Goal: Obtain resource: Obtain resource

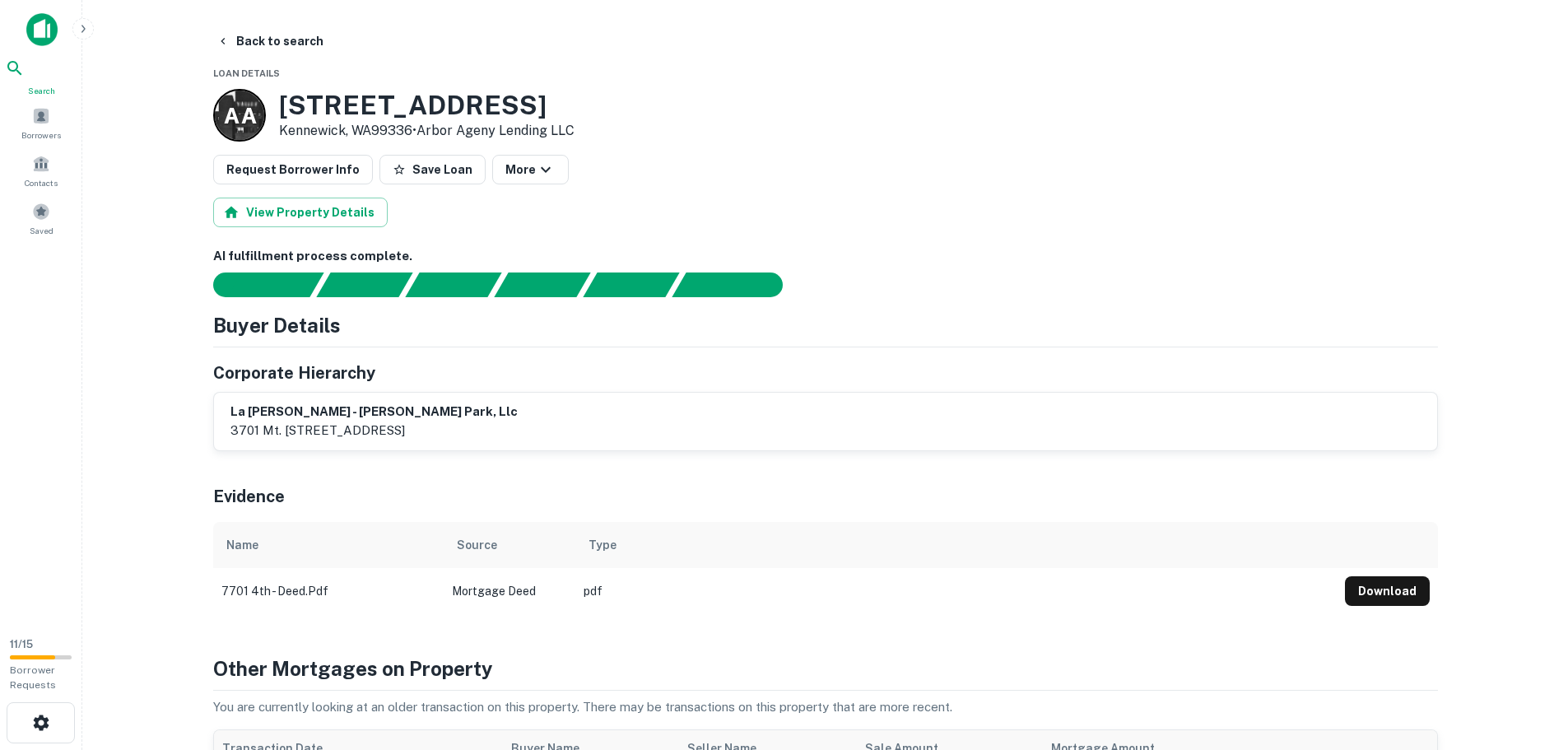
click at [25, 76] on icon at bounding box center [14, 68] width 19 height 19
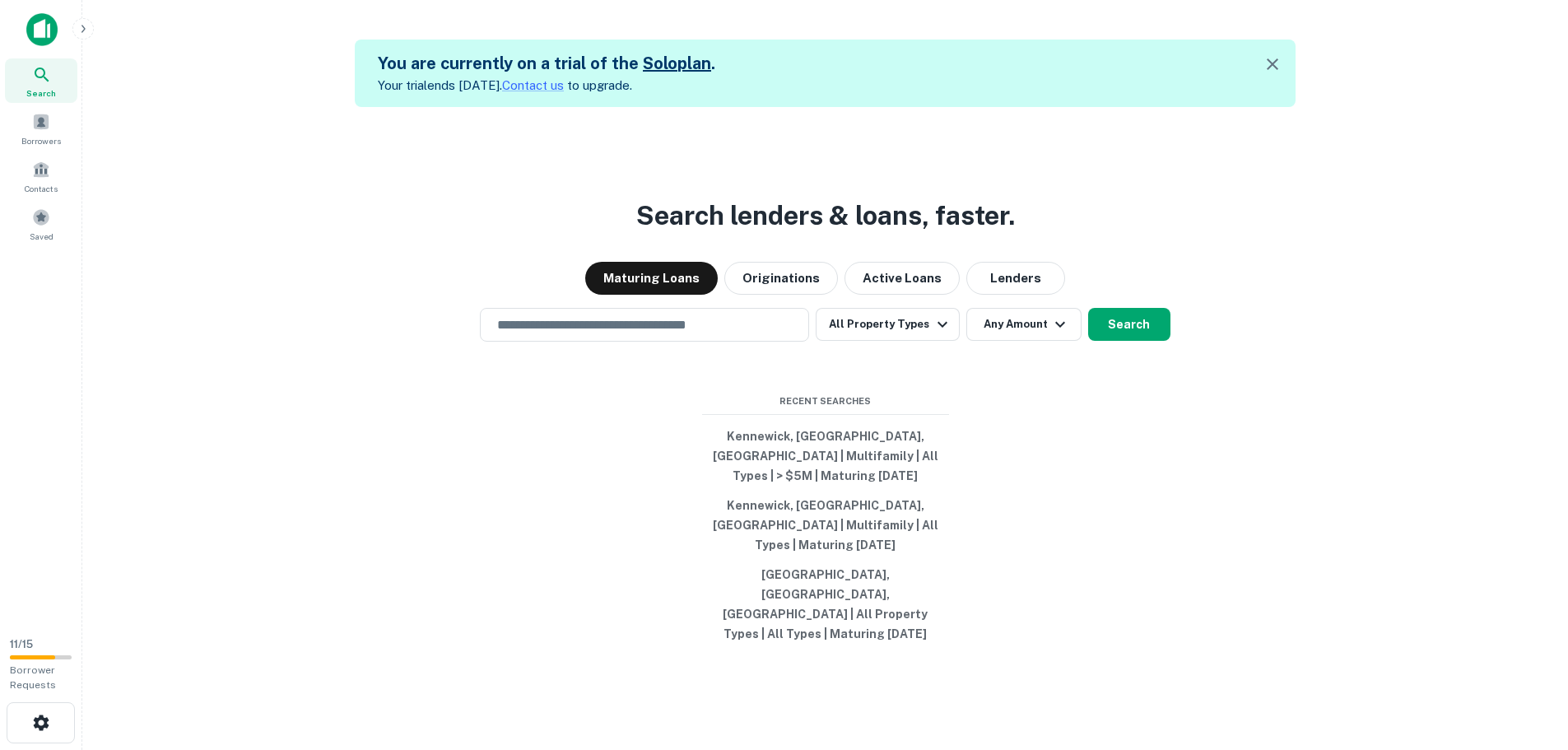
click at [604, 345] on div "Search lenders & loans, faster. Maturing Loans Originations Active Loans Lender…" at bounding box center [825, 482] width 1460 height 750
click at [576, 334] on input "text" at bounding box center [644, 325] width 315 height 19
click at [521, 334] on input "text" at bounding box center [644, 325] width 315 height 19
type input "********"
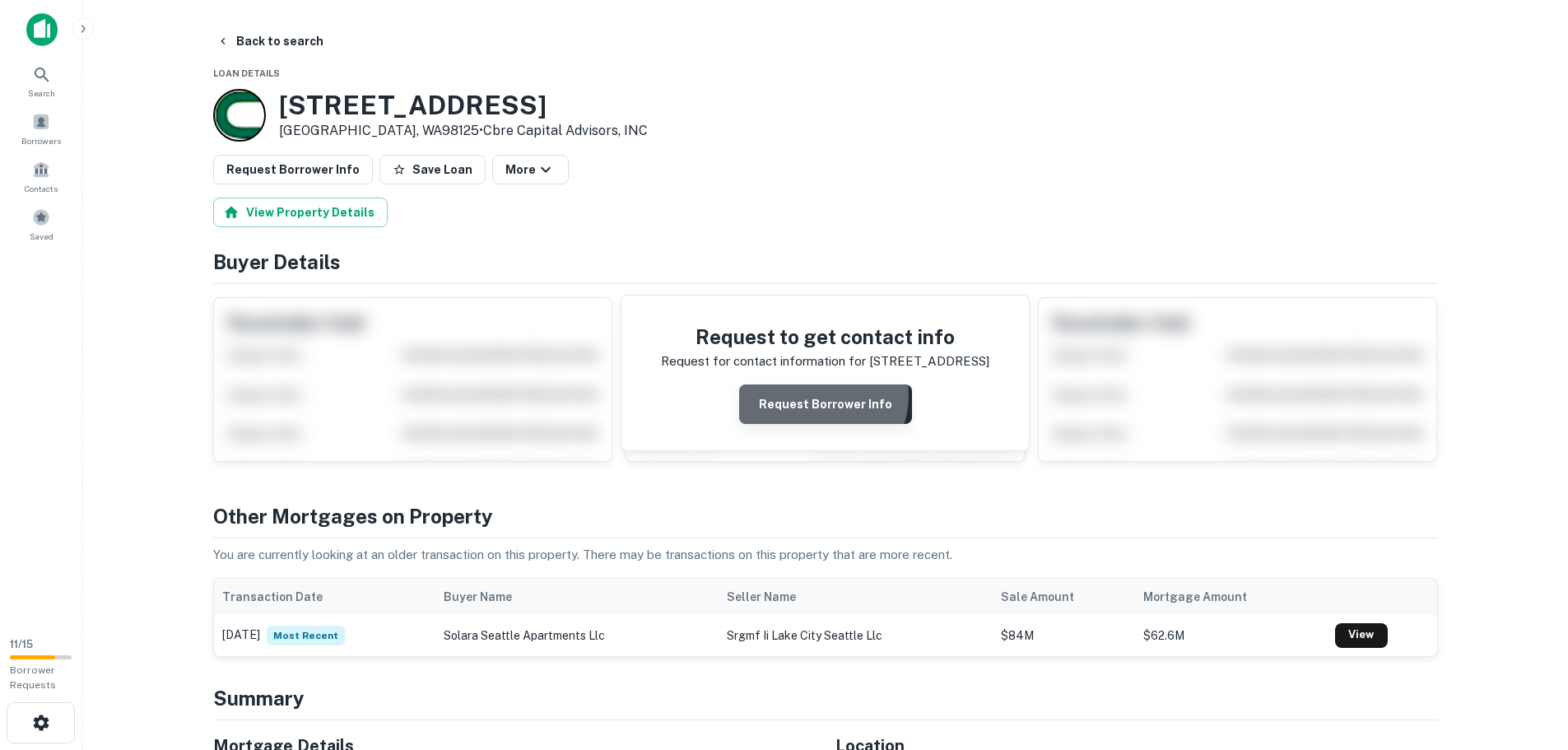
click at [814, 396] on button "Request Borrower Info" at bounding box center [826, 404] width 173 height 40
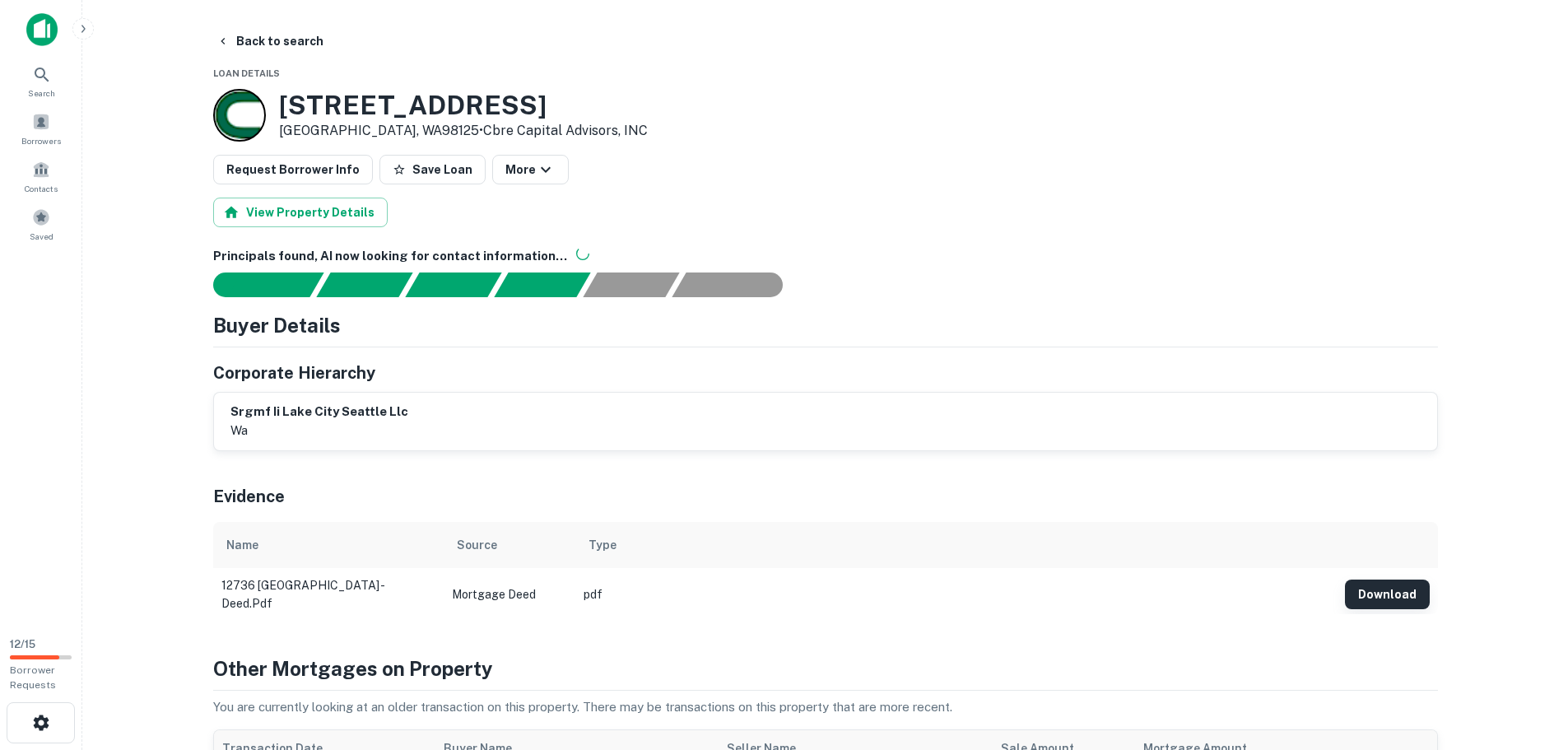
click at [1386, 590] on button "Download" at bounding box center [1388, 594] width 85 height 30
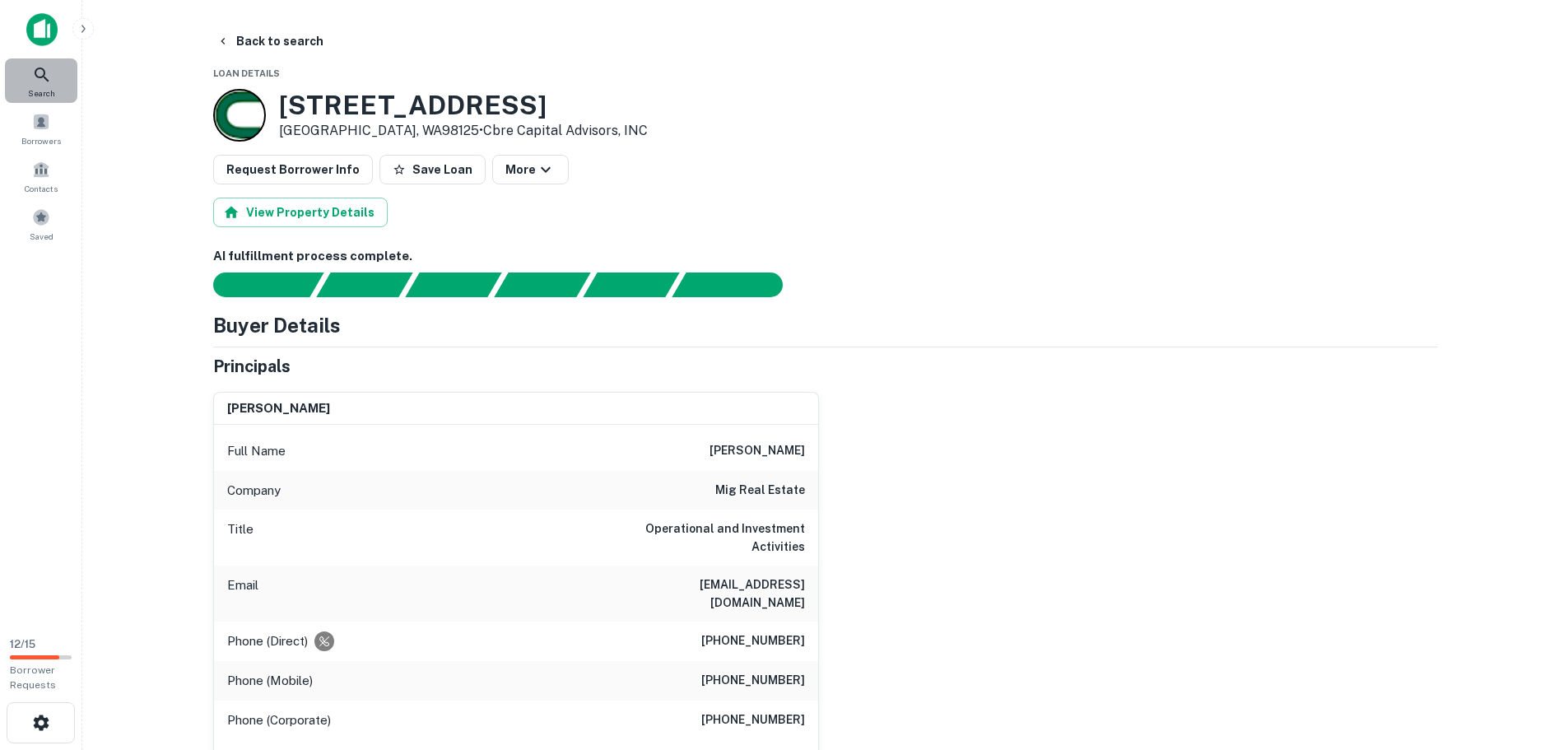
click at [44, 83] on icon at bounding box center [42, 74] width 19 height 19
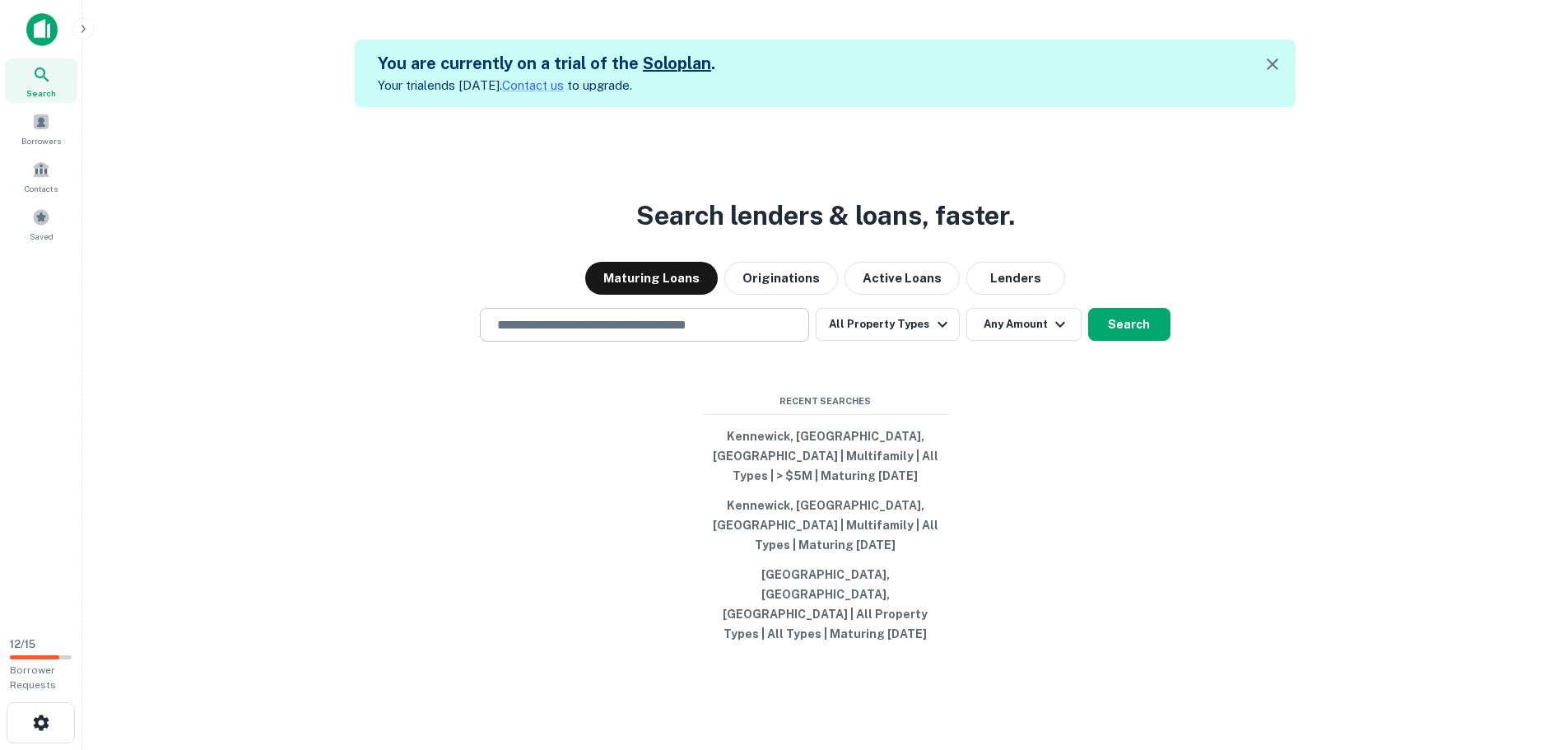
click at [537, 334] on input "text" at bounding box center [644, 325] width 315 height 19
click at [543, 334] on input "text" at bounding box center [644, 325] width 315 height 19
paste input "**********"
type input "**********"
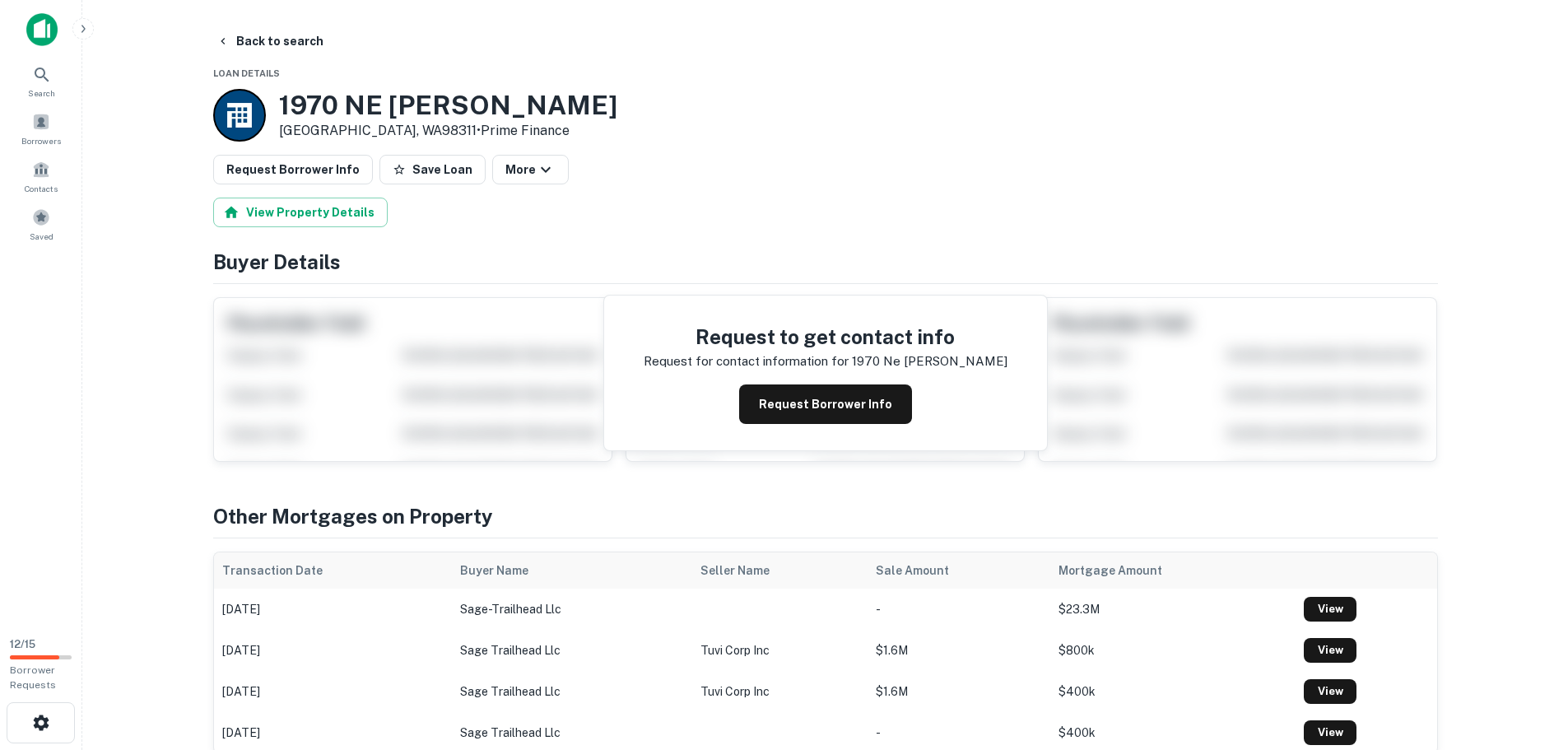
scroll to position [82, 0]
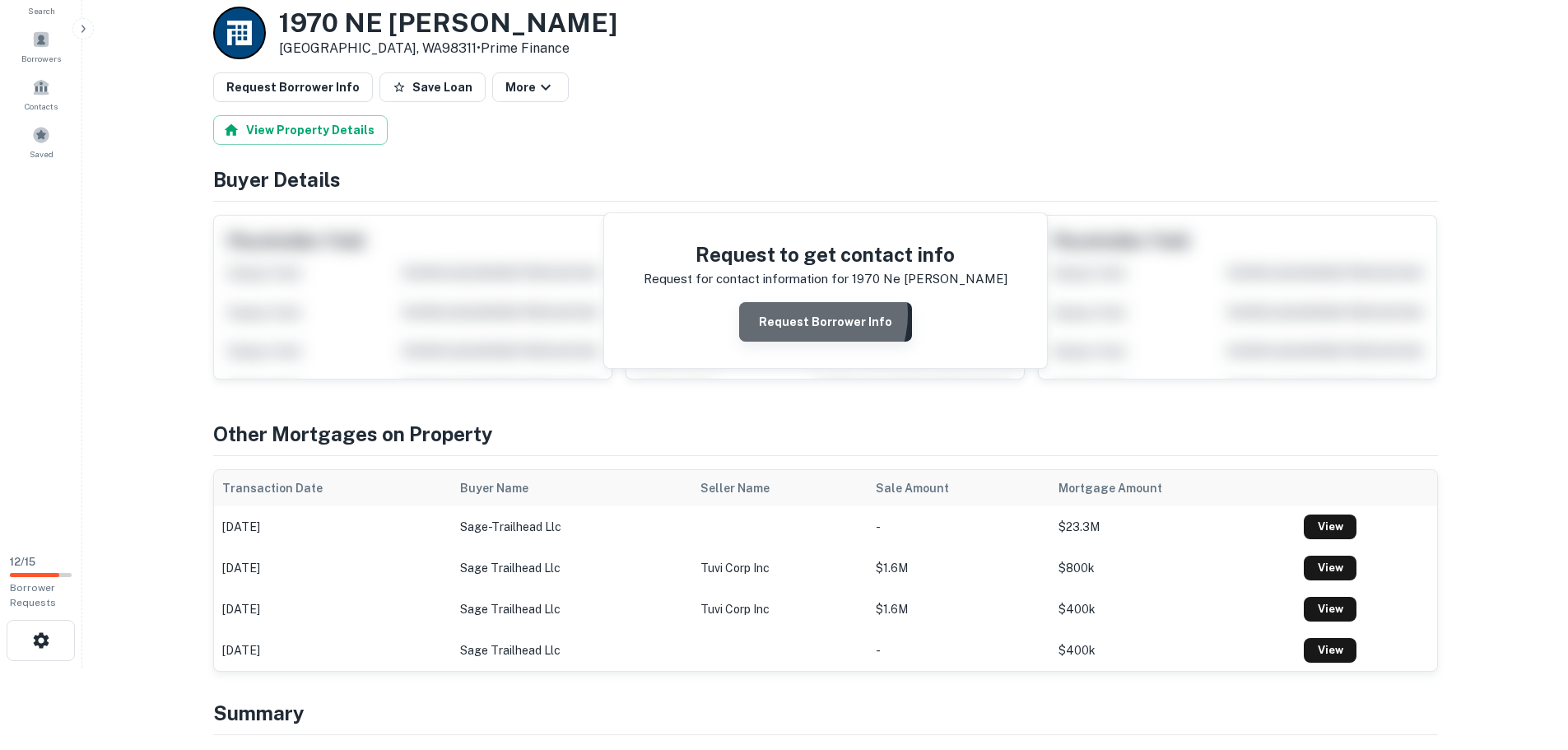
click at [805, 315] on button "Request Borrower Info" at bounding box center [826, 321] width 173 height 40
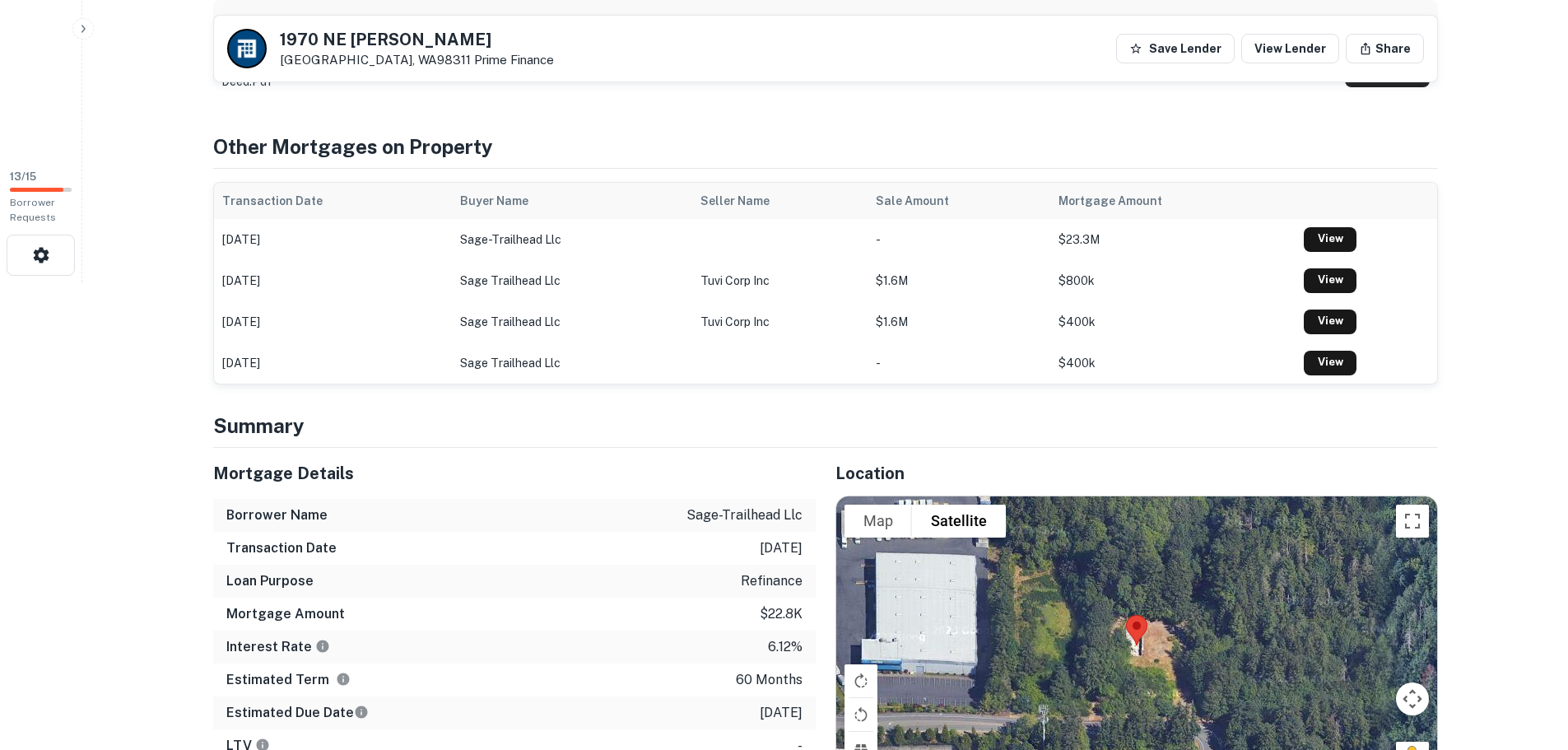
scroll to position [245, 0]
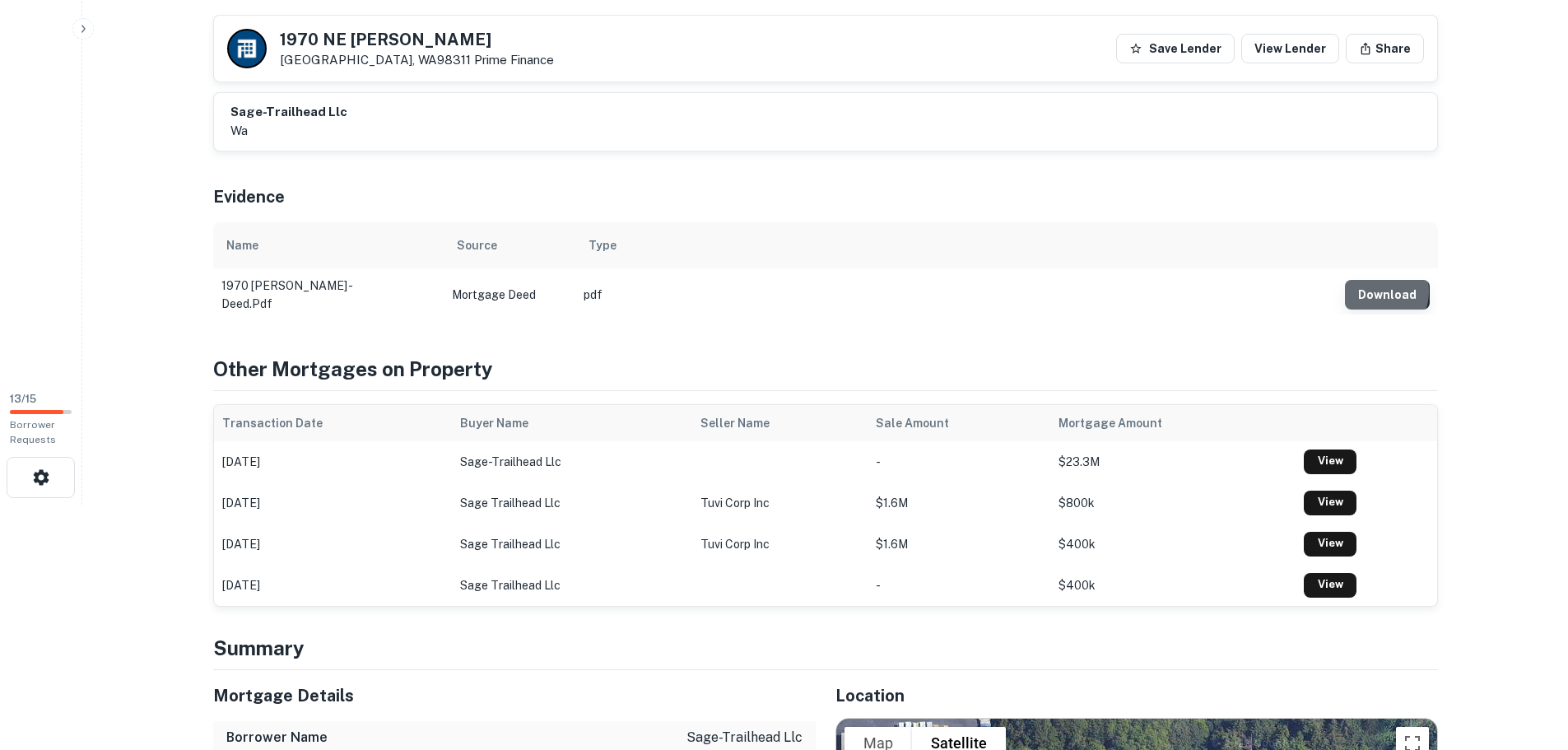
click at [1375, 288] on button "Download" at bounding box center [1388, 294] width 85 height 30
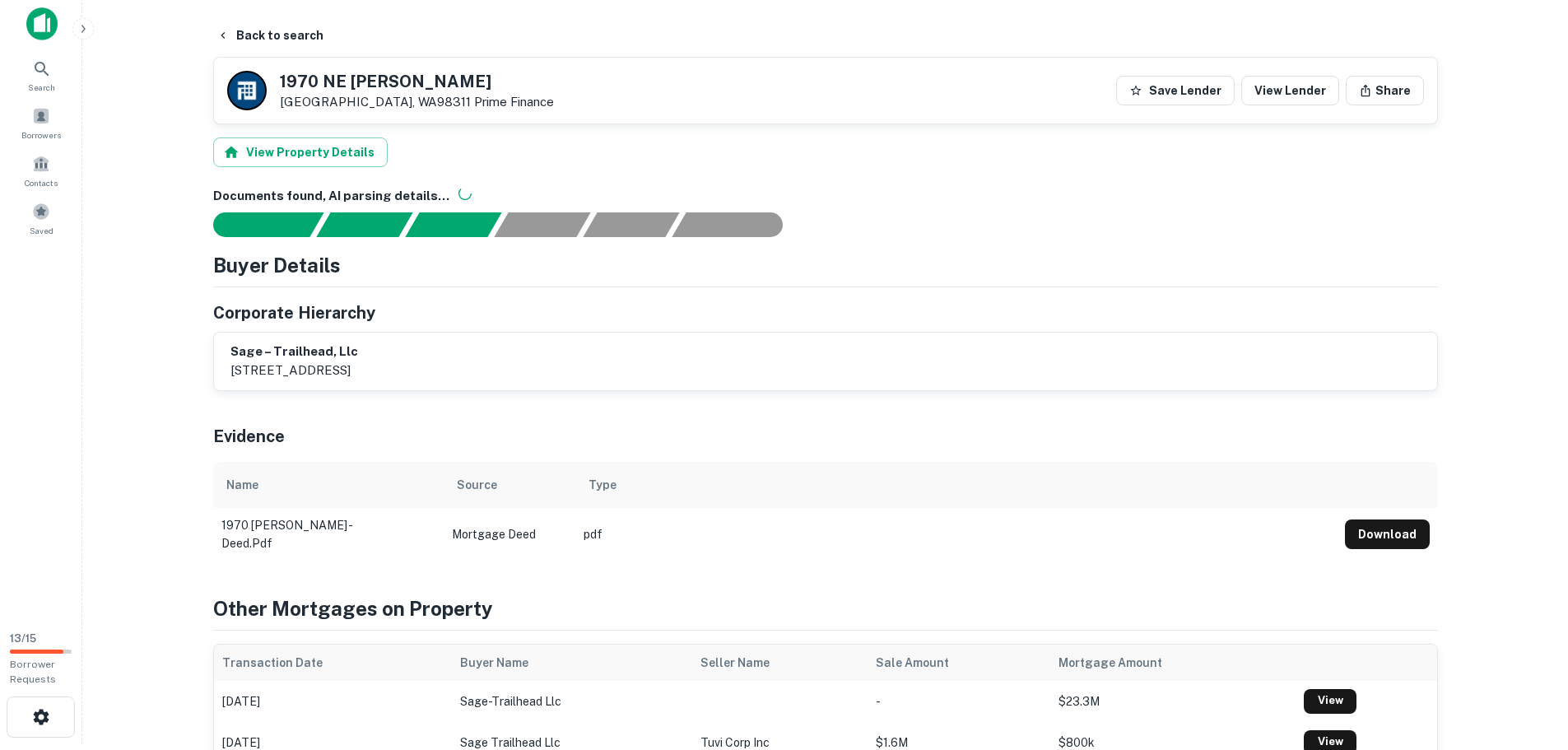
scroll to position [0, 0]
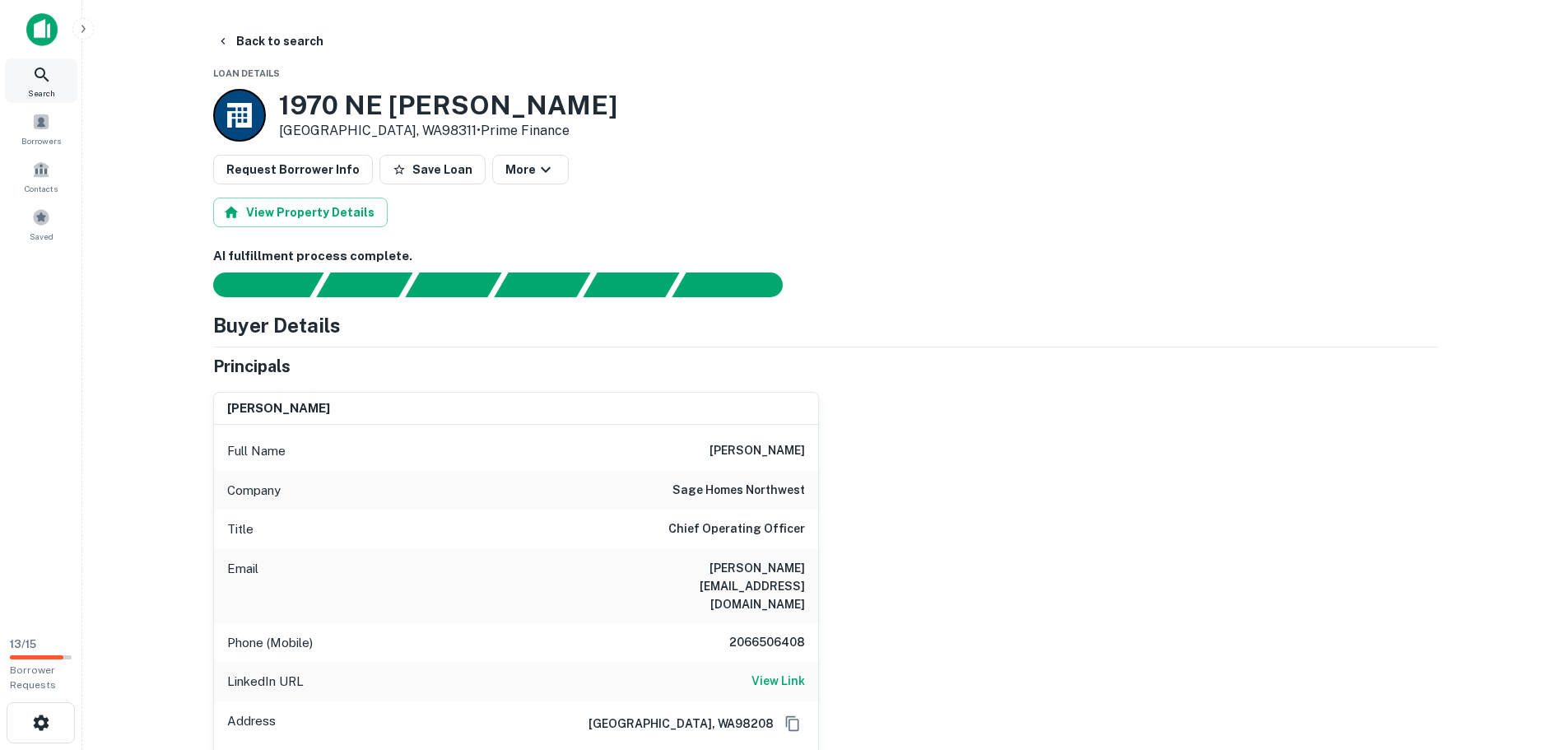
click at [38, 77] on icon at bounding box center [41, 74] width 14 height 14
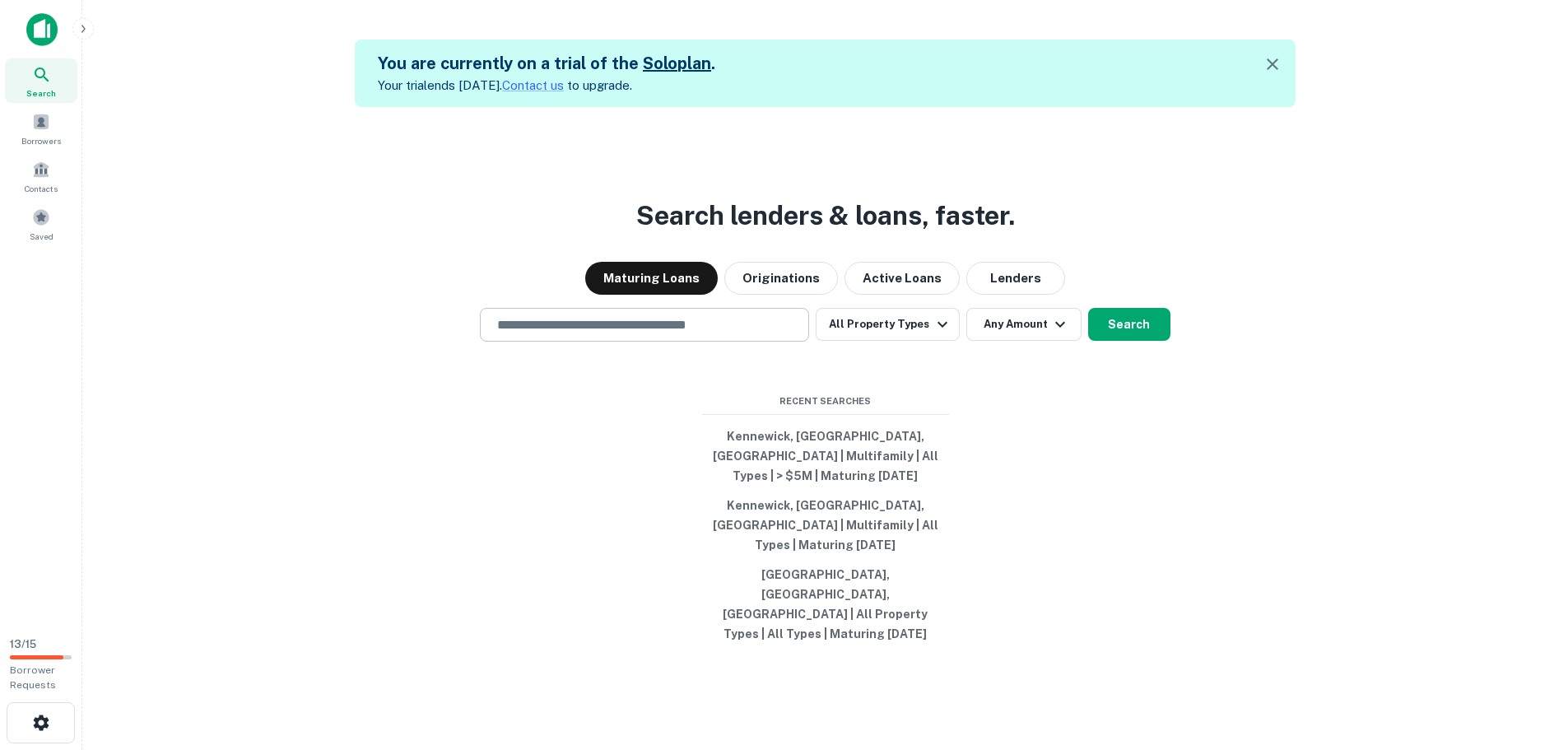
click at [548, 334] on input "text" at bounding box center [644, 325] width 315 height 19
type input "**********"
click at [1115, 341] on button "Search" at bounding box center [1129, 325] width 82 height 33
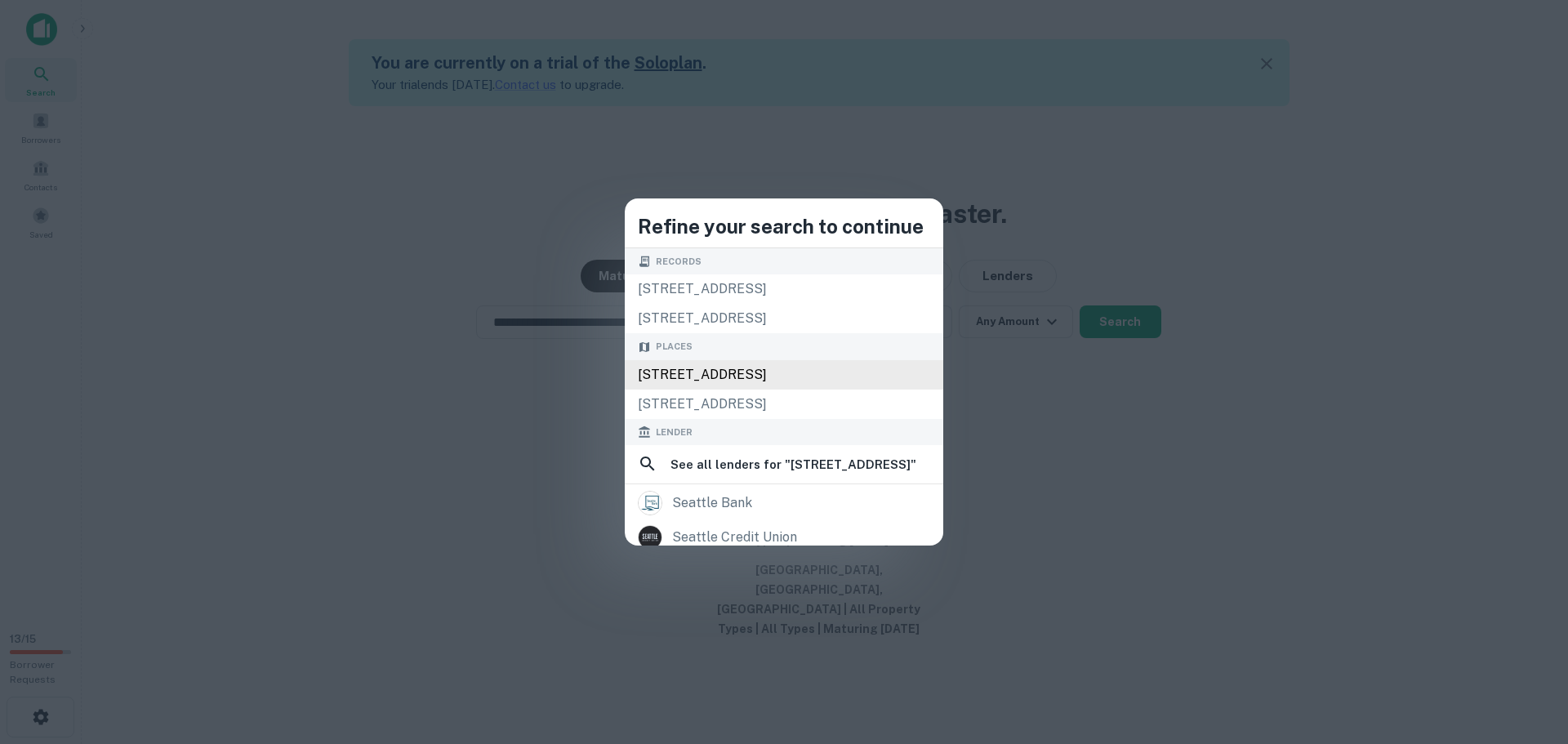
click at [629, 370] on div "215 10th Ave E, Seattle, WA 98102, USA" at bounding box center [784, 375] width 319 height 29
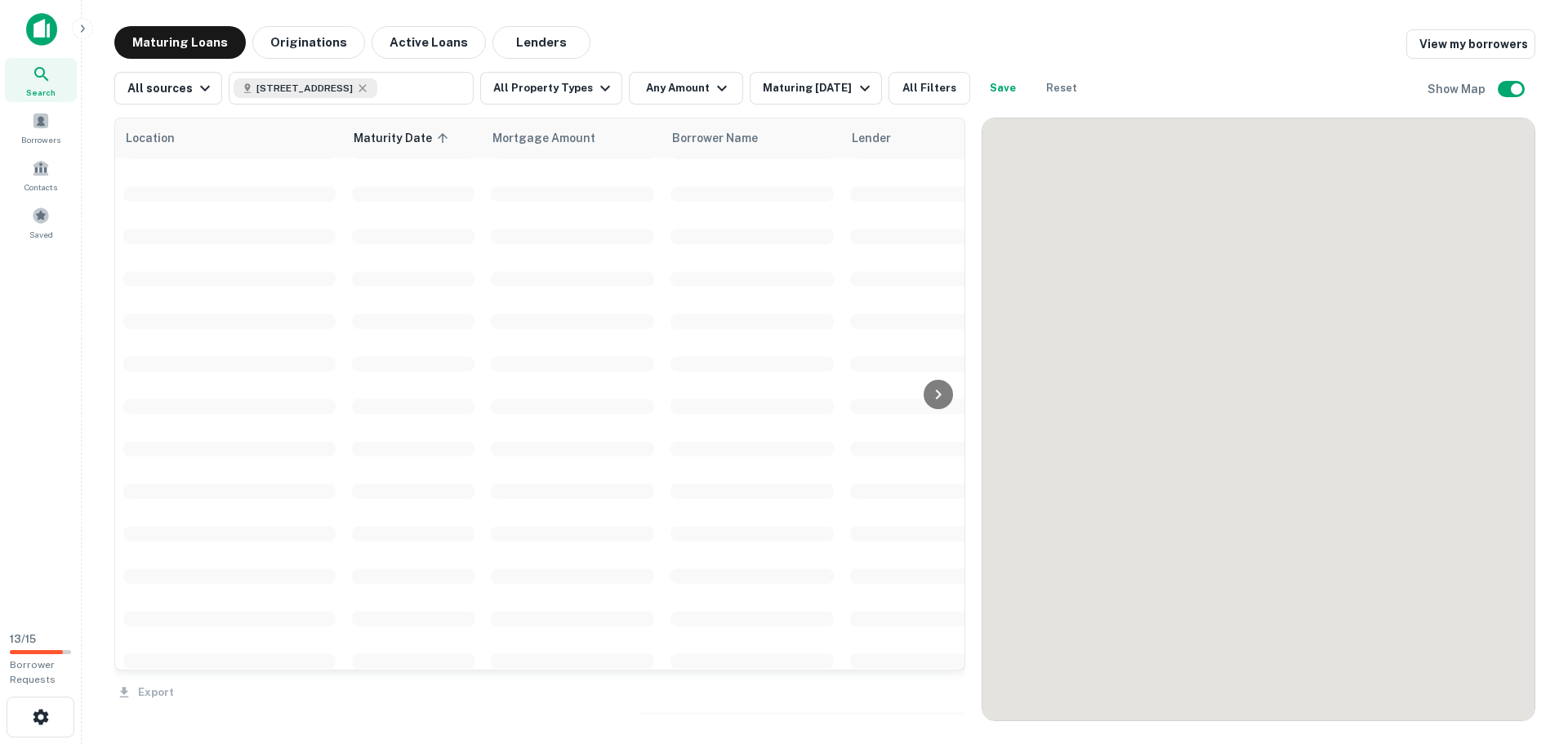
scroll to position [1518, 0]
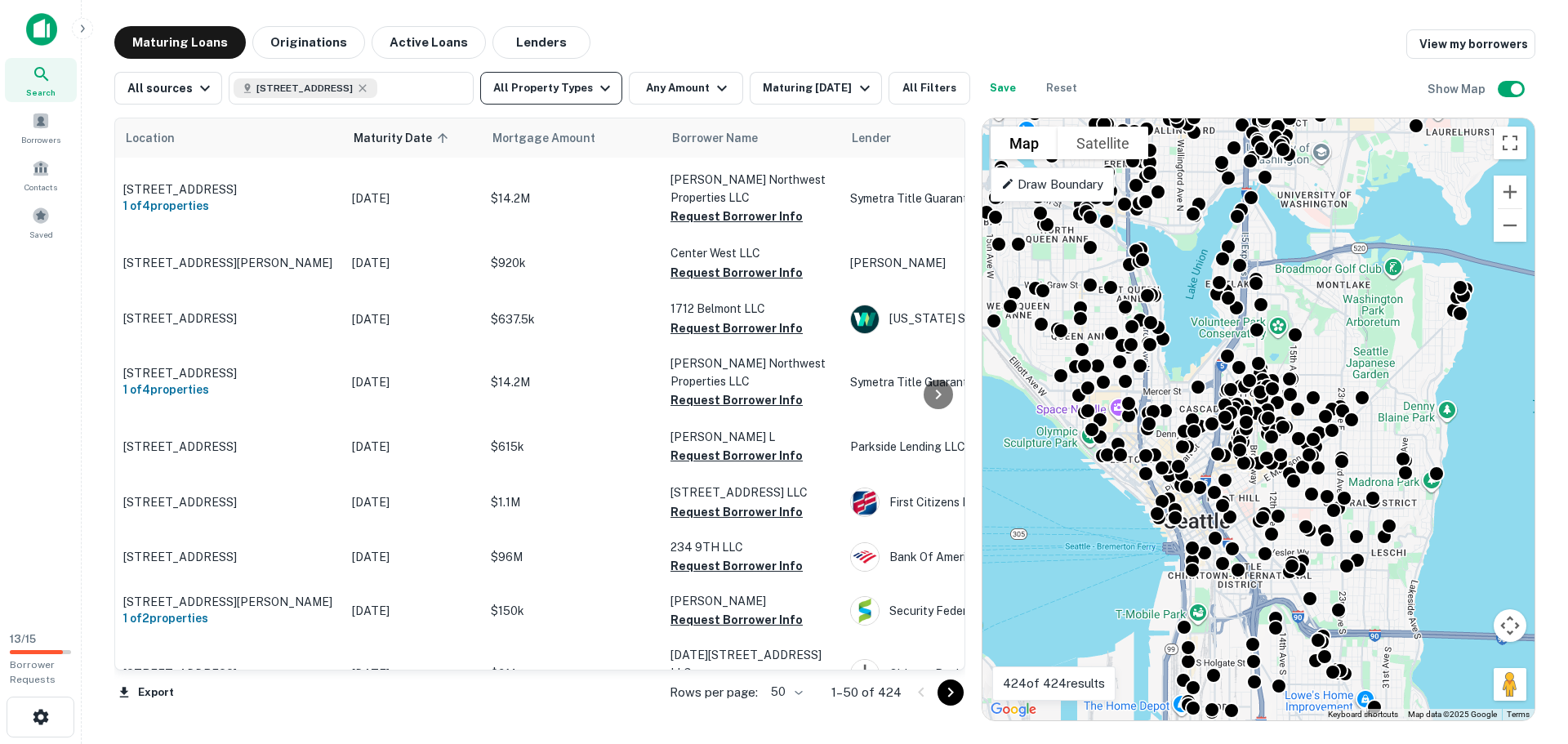
click at [563, 89] on button "All Property Types" at bounding box center [551, 88] width 142 height 33
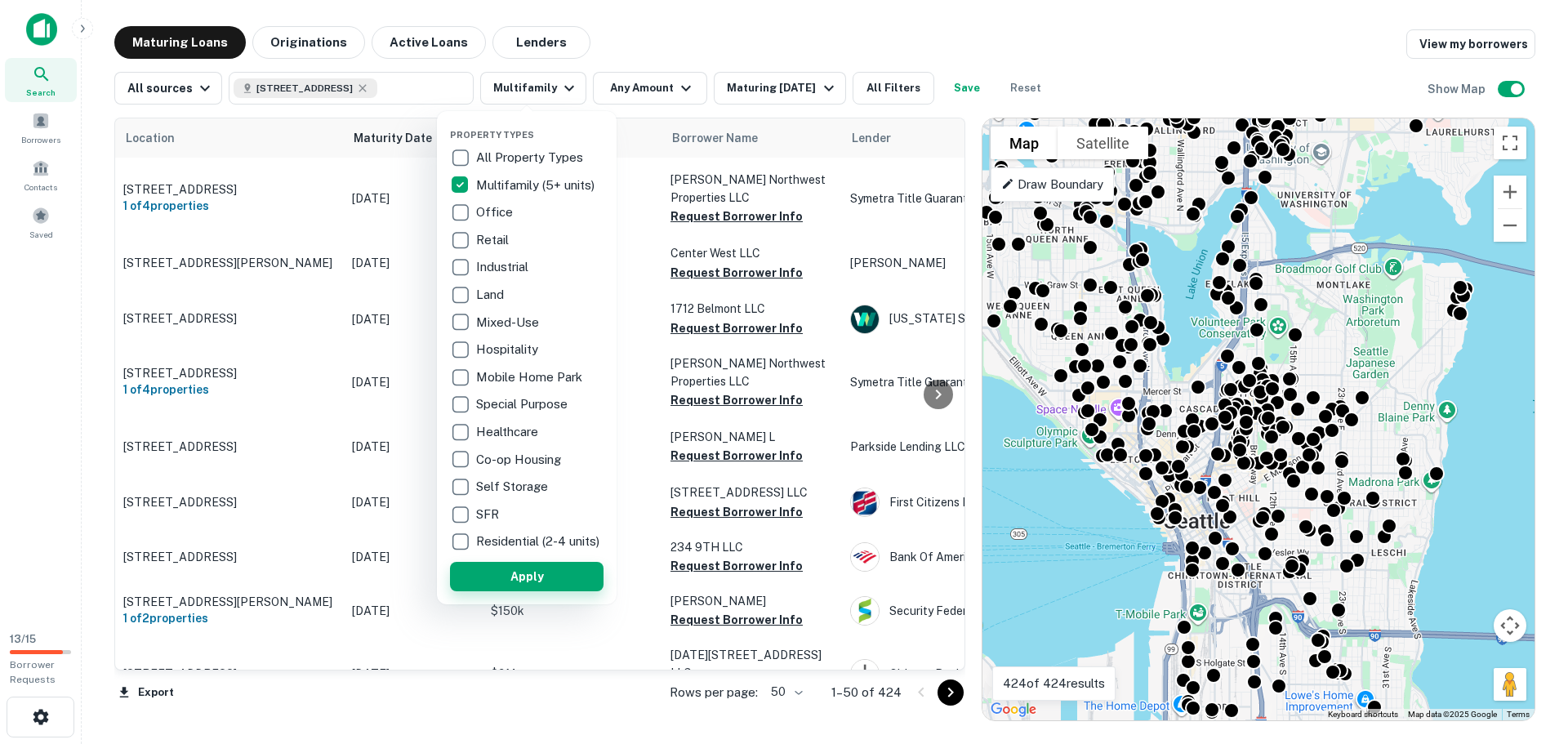
click at [505, 582] on button "Apply" at bounding box center [526, 577] width 153 height 29
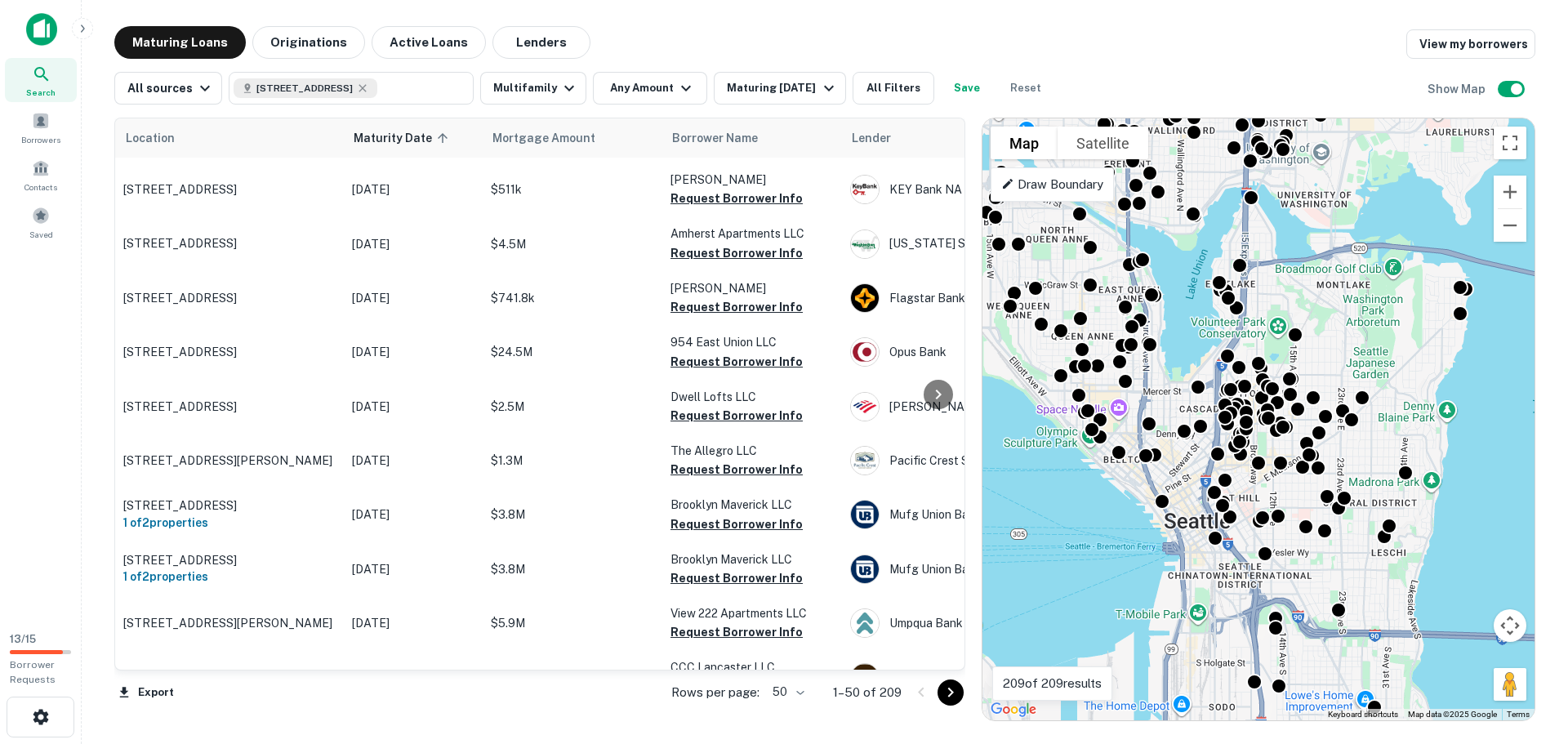
click at [53, 76] on div "Search" at bounding box center [40, 80] width 72 height 44
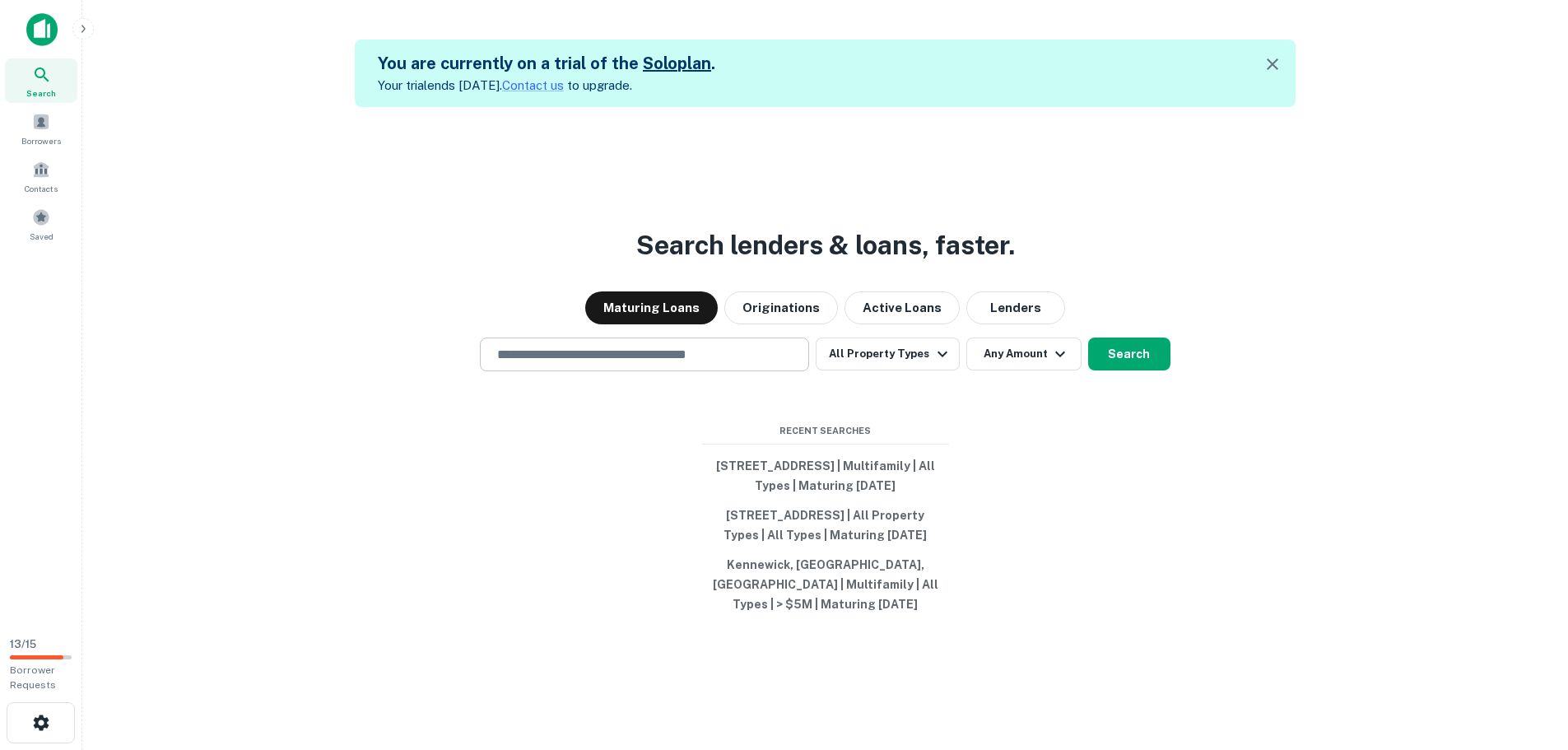
click at [504, 356] on input "text" at bounding box center [644, 355] width 315 height 19
type input "**********"
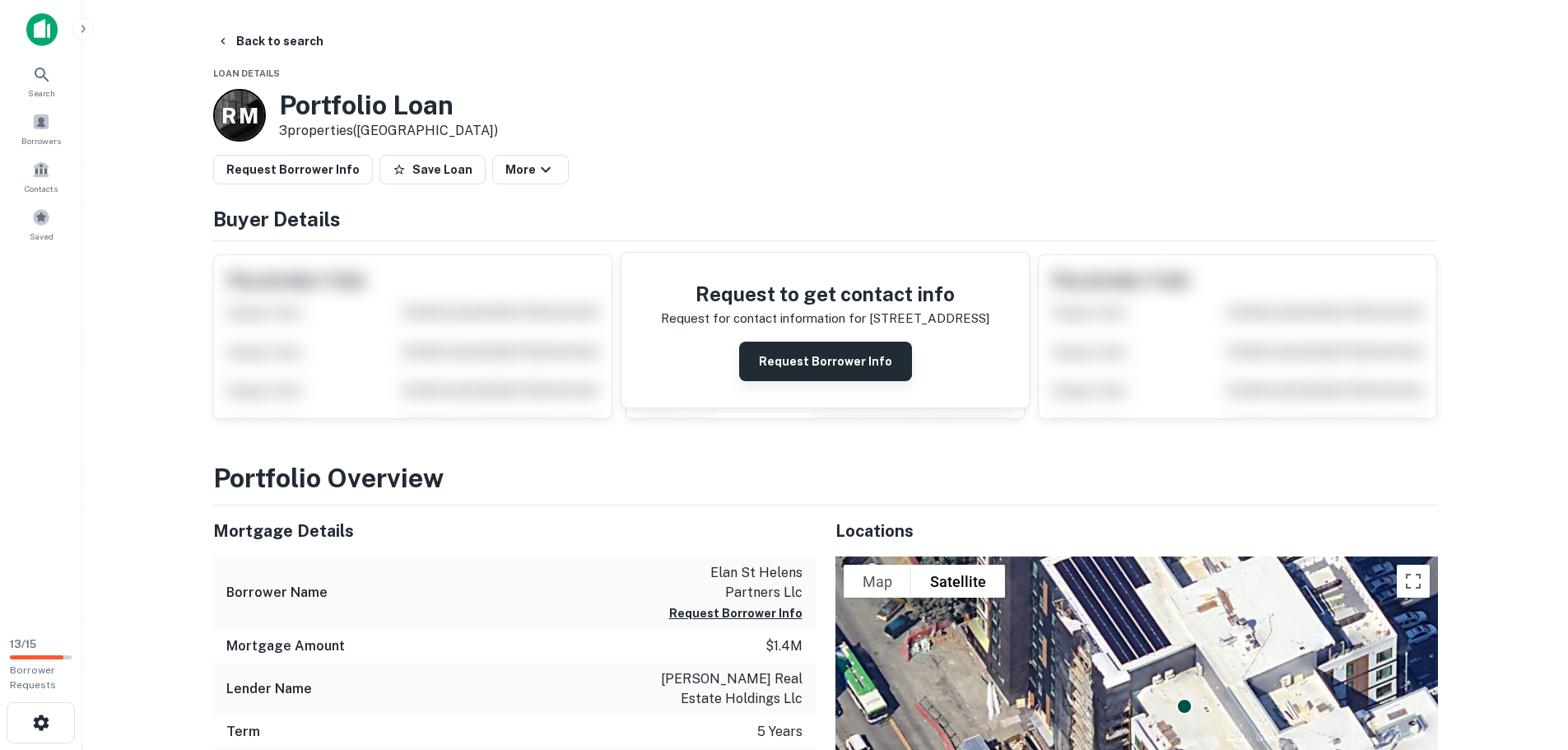
click at [771, 363] on button "Request Borrower Info" at bounding box center [826, 361] width 173 height 40
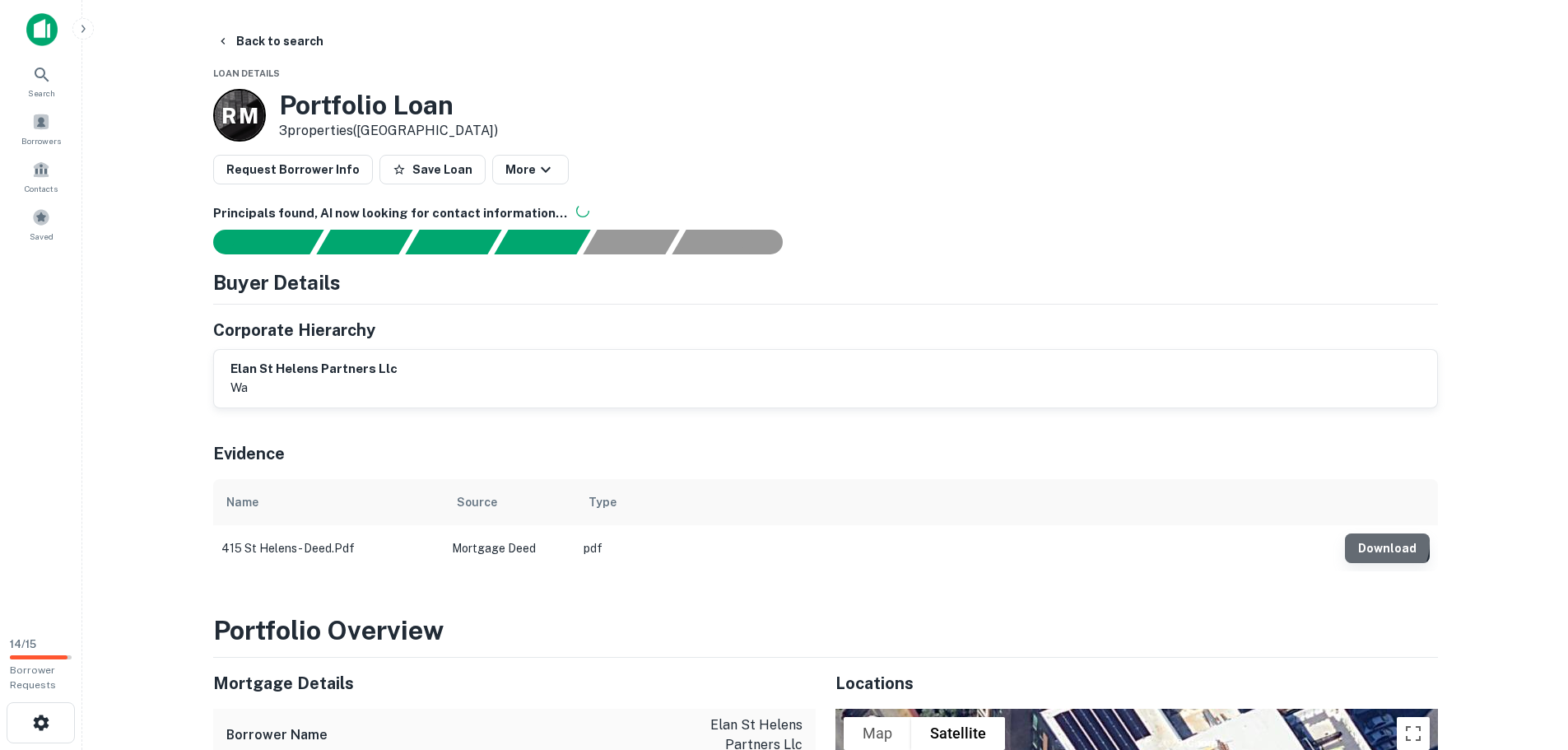
click at [1378, 544] on button "Download" at bounding box center [1388, 548] width 85 height 30
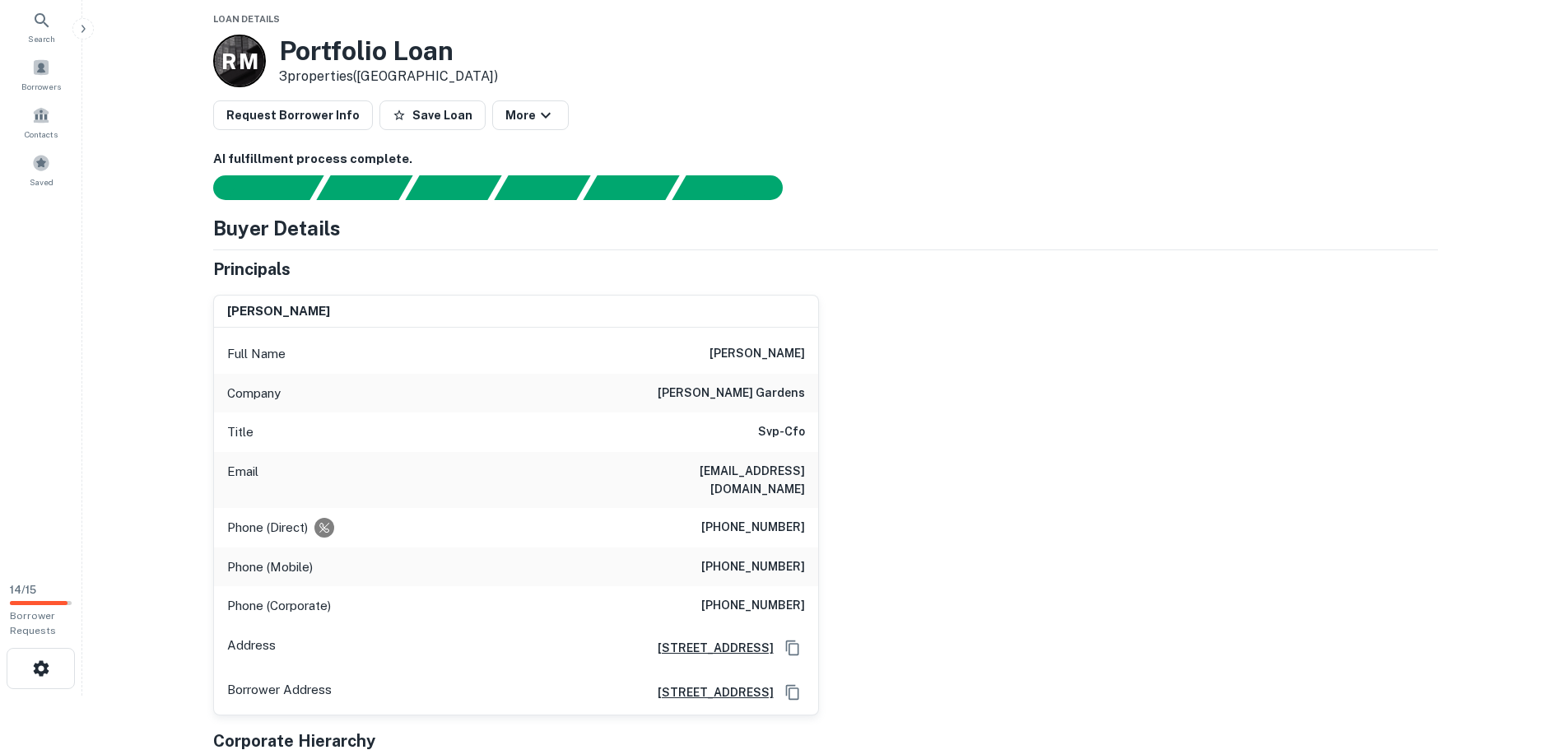
scroll to position [82, 0]
